Goal: Information Seeking & Learning: Check status

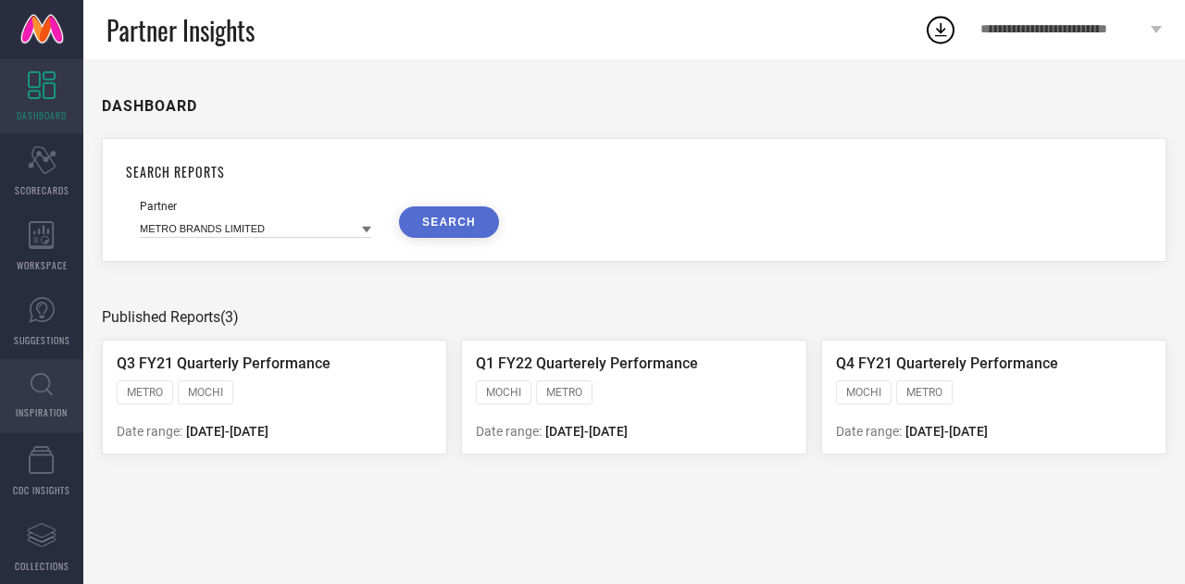
click at [41, 381] on icon at bounding box center [42, 384] width 22 height 23
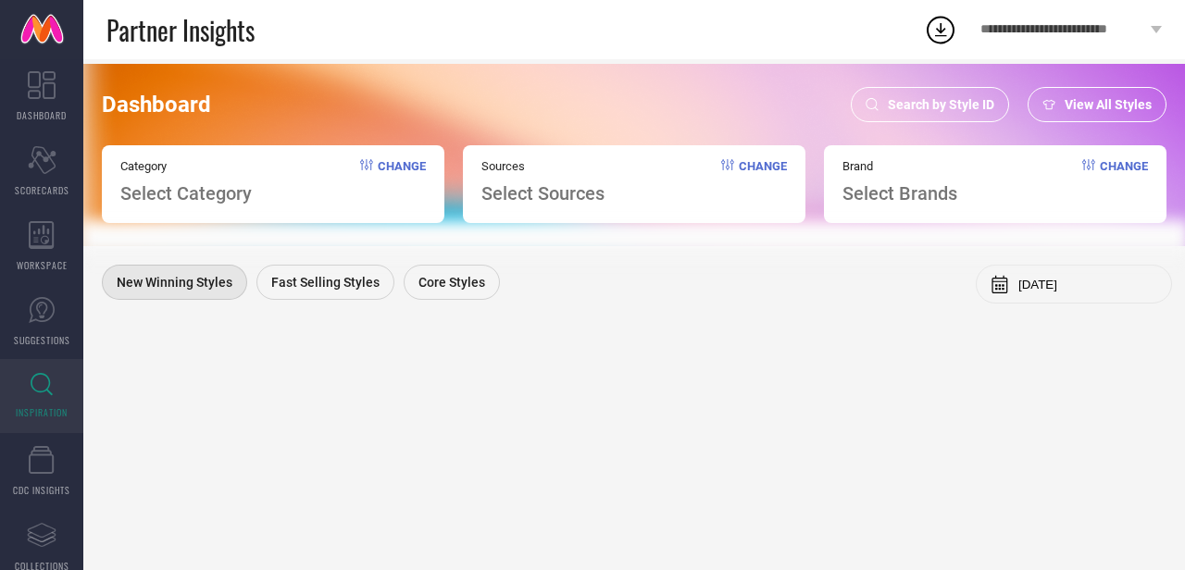
click at [1071, 105] on span "View All Styles" at bounding box center [1108, 104] width 87 height 15
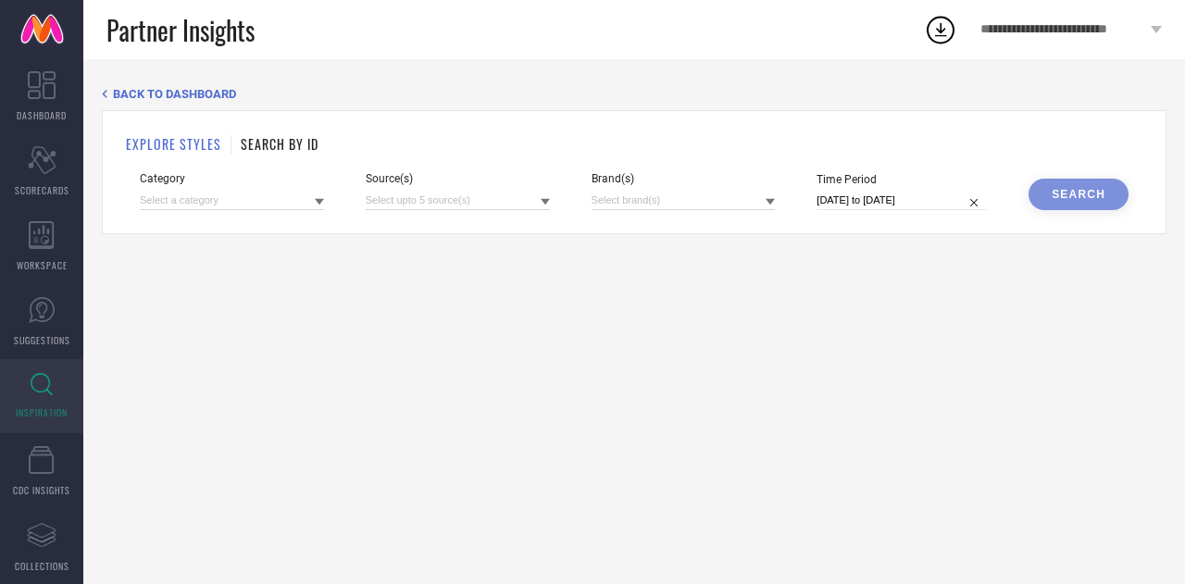
click at [291, 144] on h1 "SEARCH BY ID" at bounding box center [280, 143] width 78 height 19
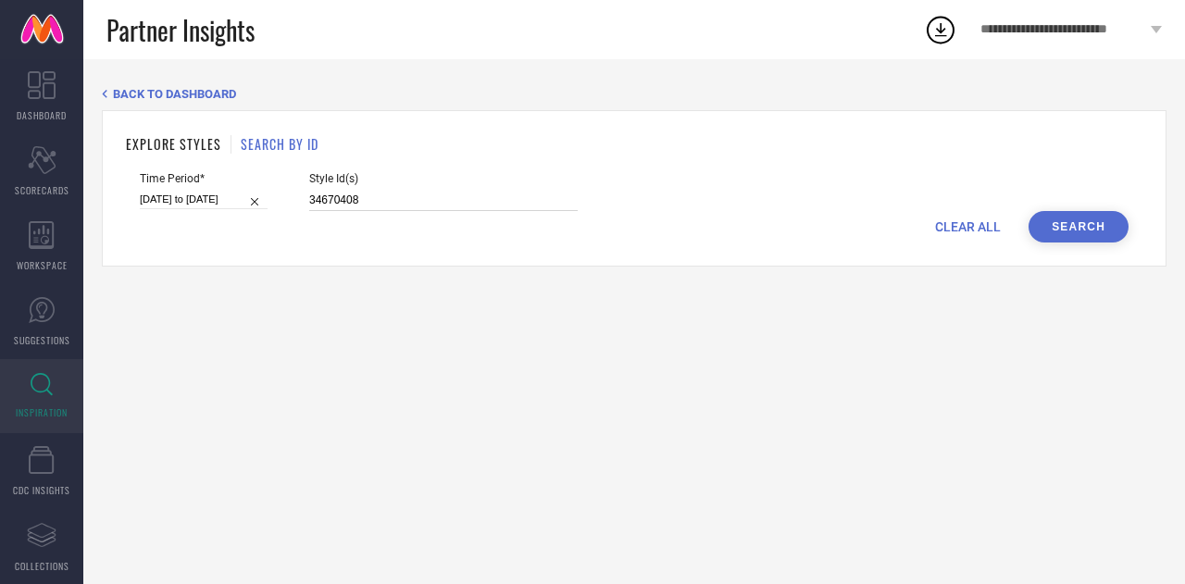
drag, startPoint x: 378, startPoint y: 204, endPoint x: 204, endPoint y: 201, distance: 174.1
click at [204, 201] on div "Time Period* 02-08-2025 to 08-08-2025 Style Id(s) 34670408" at bounding box center [634, 191] width 989 height 39
paste input "2667502 31452883 32099064 31793622 31791743 7301487 17010224 35912995 31742425 …"
type input "32667502 31452883 32099064 31793622 31791743 7301487 17010224 35912995 31742425…"
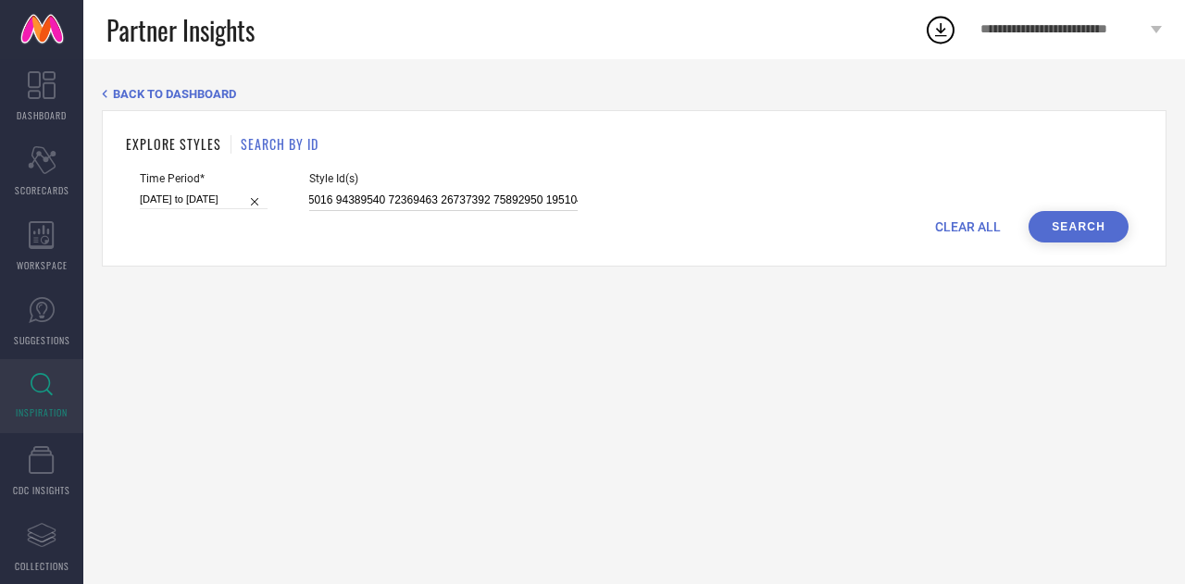
click at [183, 194] on input "02-08-2025 to 08-08-2025" at bounding box center [204, 199] width 128 height 19
select select "7"
select select "2025"
select select "8"
select select "2025"
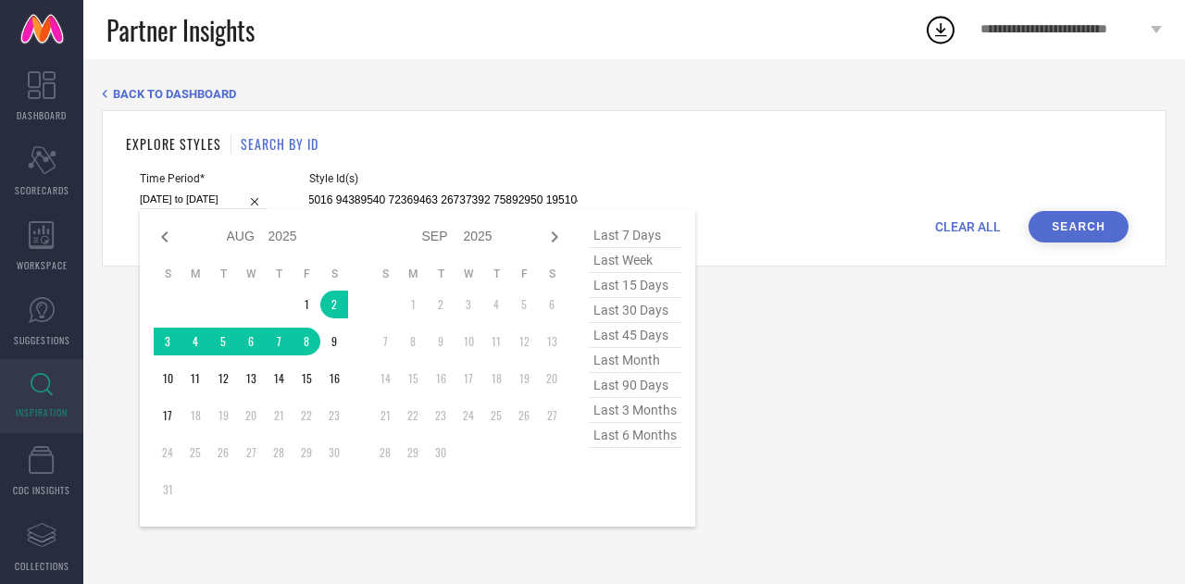
type input "32667502 31452883 32099064 31793622 31791743 7301487 17010224 35912995 31742425…"
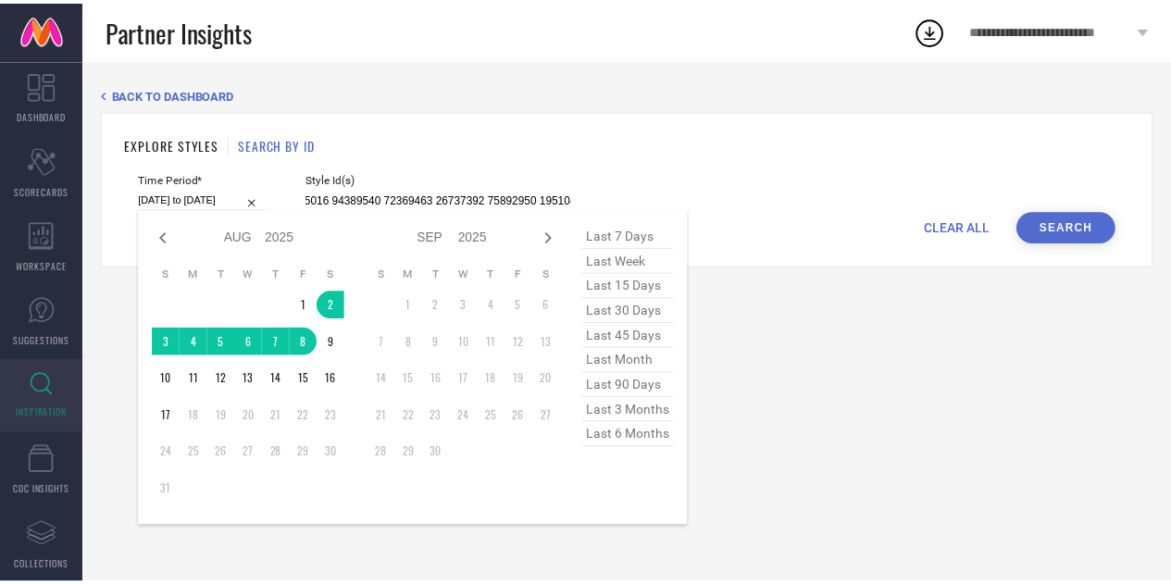
scroll to position [0, 0]
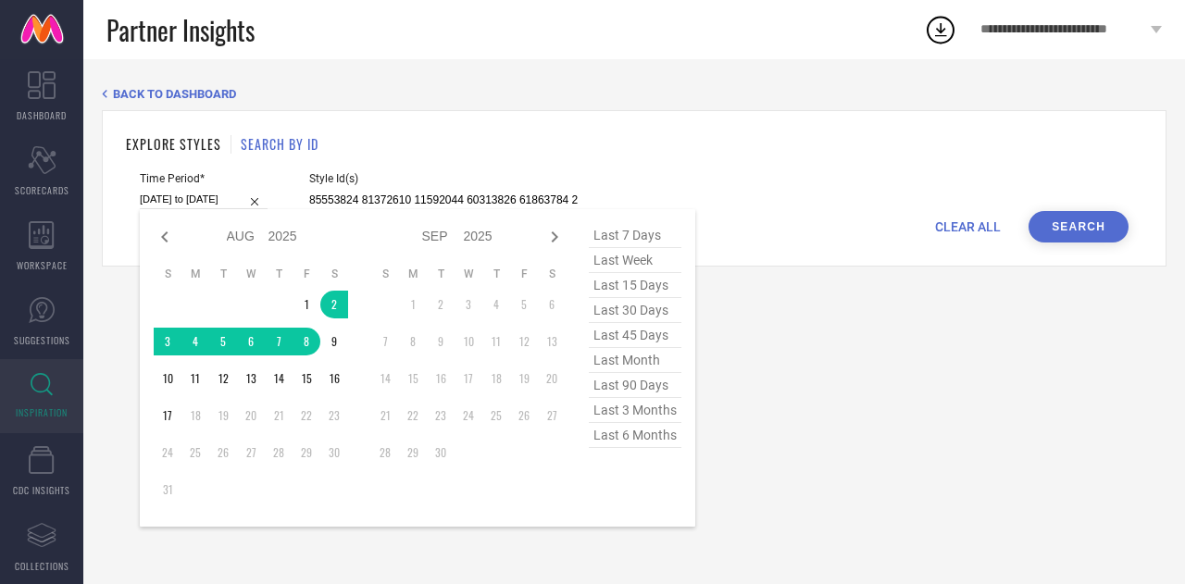
click at [643, 237] on span "last 7 days" at bounding box center [635, 235] width 93 height 25
type input "11-08-2025 to 17-08-2025"
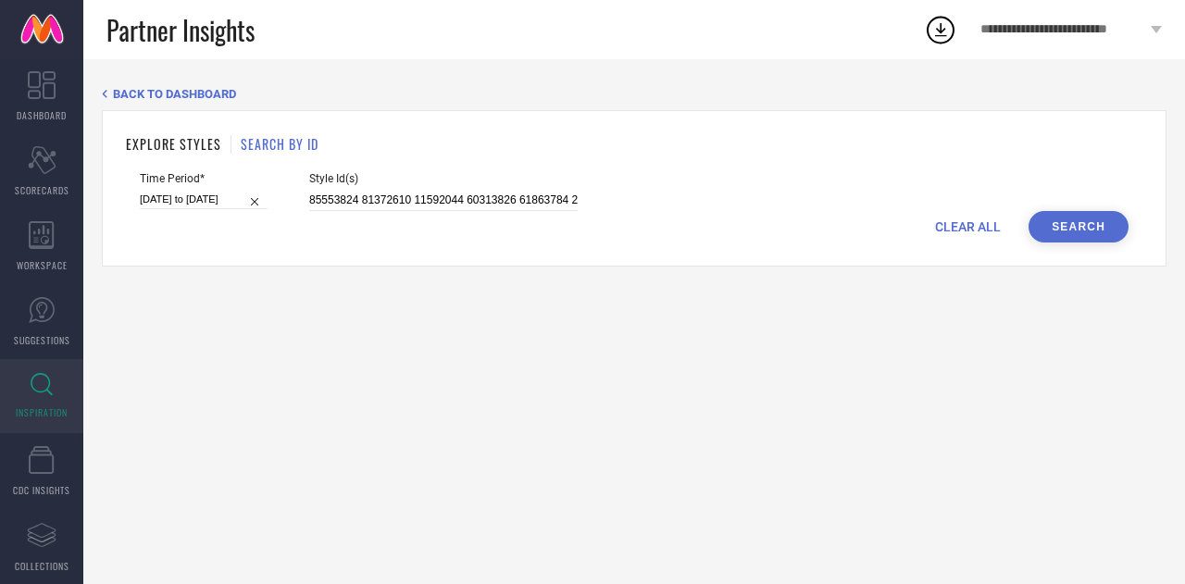
click at [1076, 223] on button "Search" at bounding box center [1079, 226] width 100 height 31
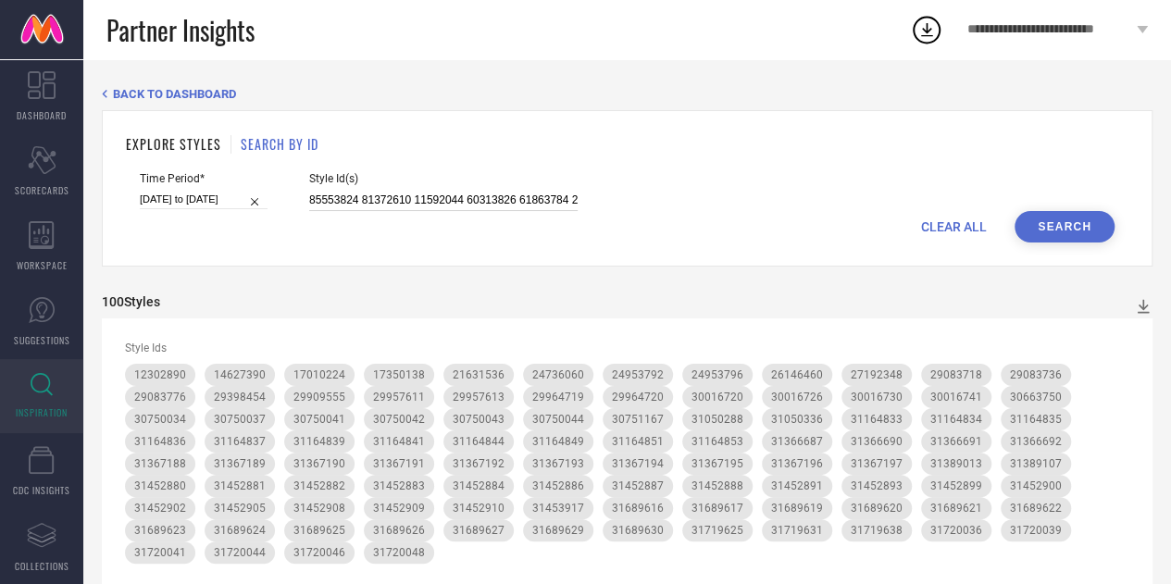
click at [471, 195] on input at bounding box center [443, 200] width 269 height 21
paste input "36261368"
type input "36261368"
click at [1059, 218] on button "Search" at bounding box center [1065, 226] width 100 height 31
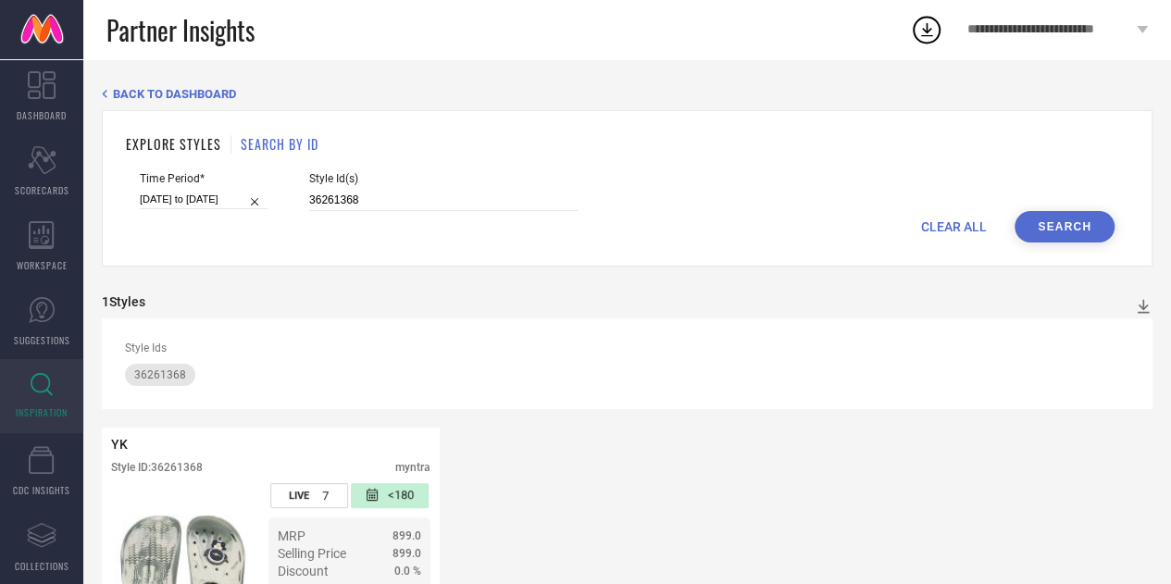
scroll to position [146, 0]
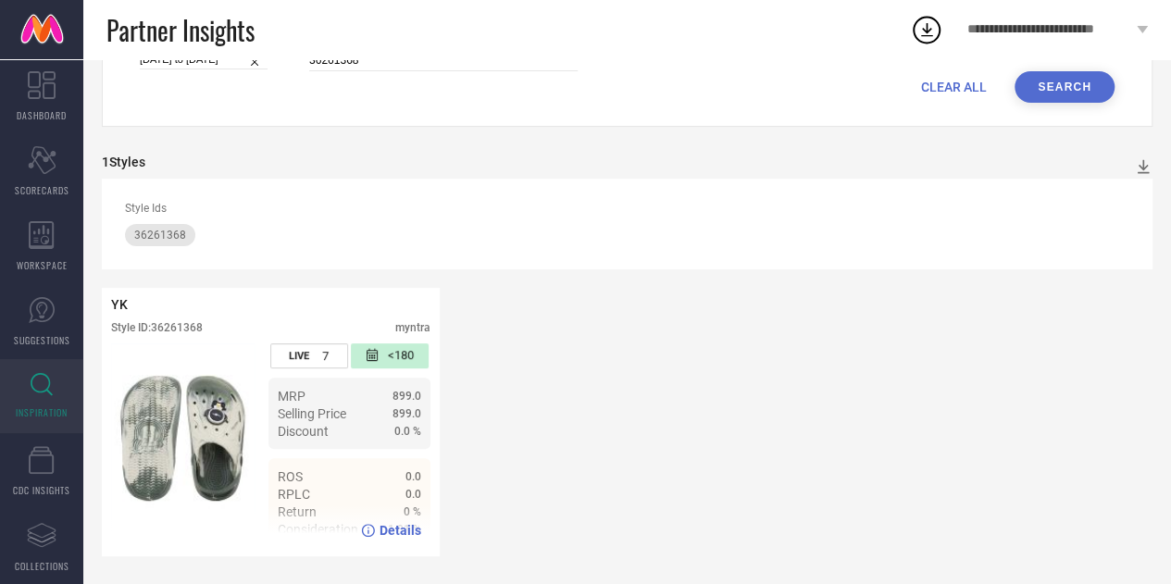
click at [332, 417] on span "Selling Price" at bounding box center [312, 414] width 69 height 15
click at [389, 525] on span "Details" at bounding box center [401, 530] width 42 height 15
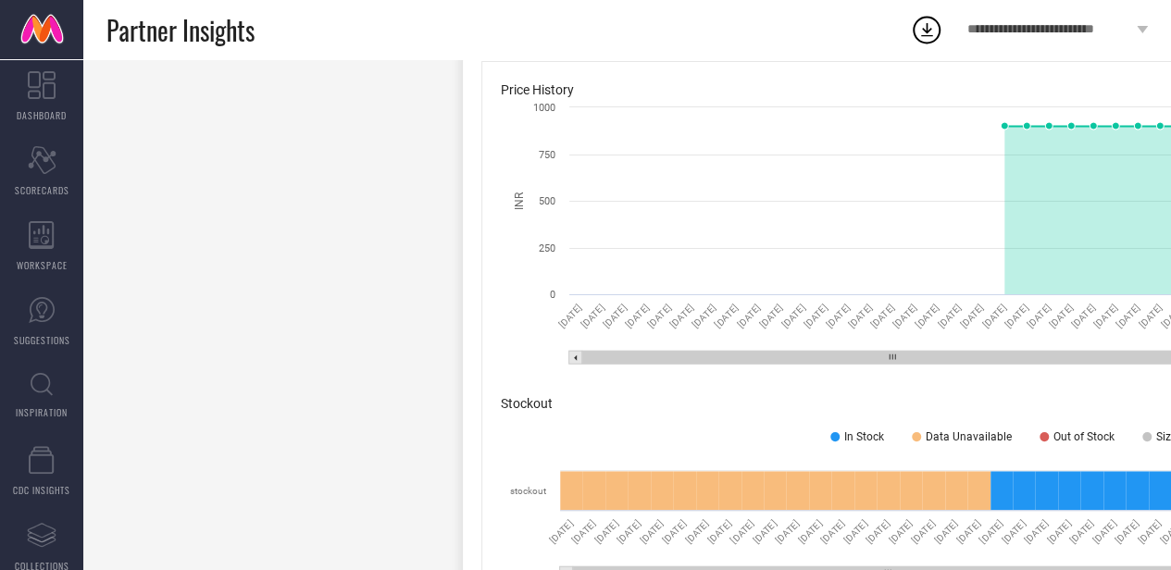
scroll to position [968, 0]
